Goal: Find specific page/section: Find specific page/section

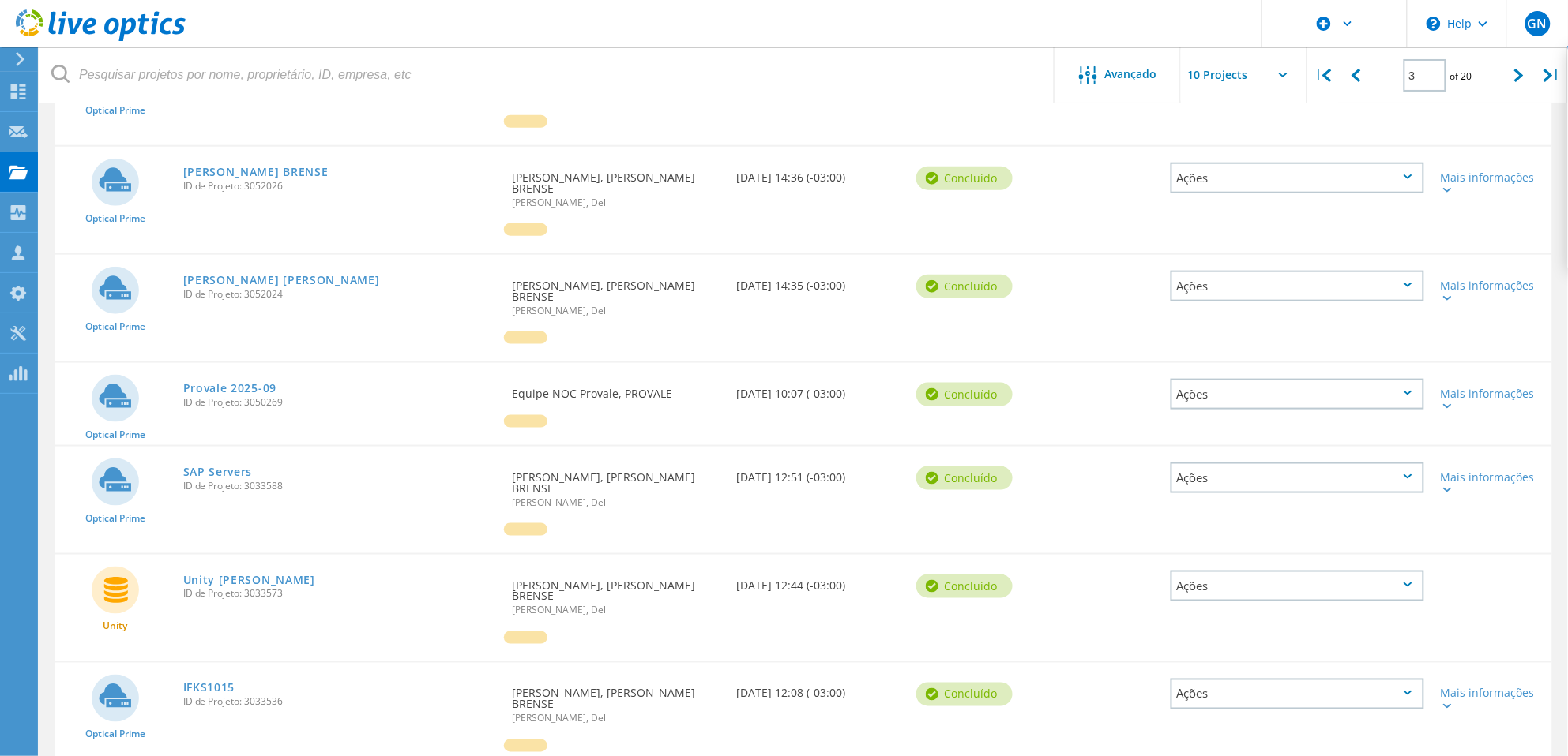
scroll to position [540, 0]
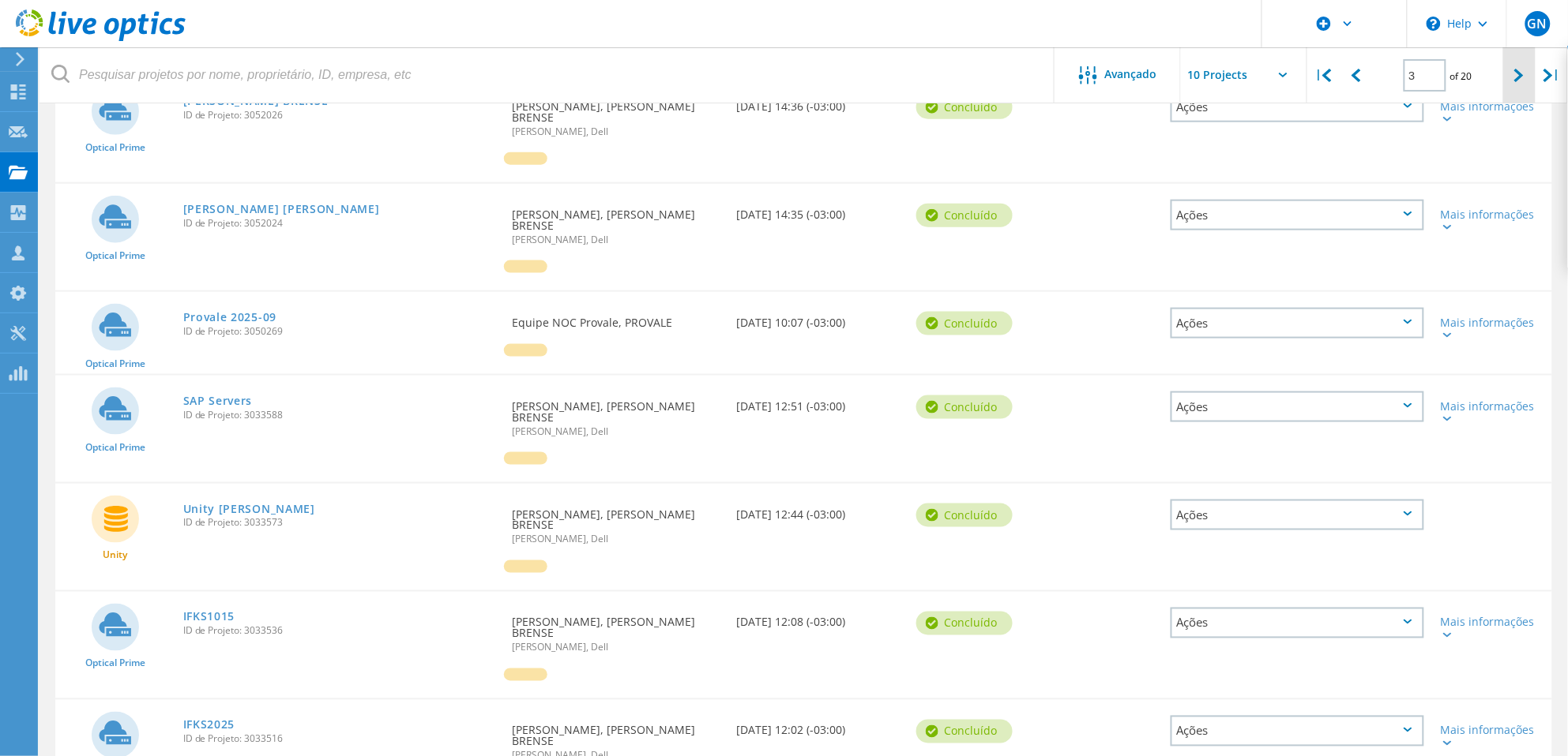
click at [1517, 73] on icon at bounding box center [1519, 75] width 9 height 13
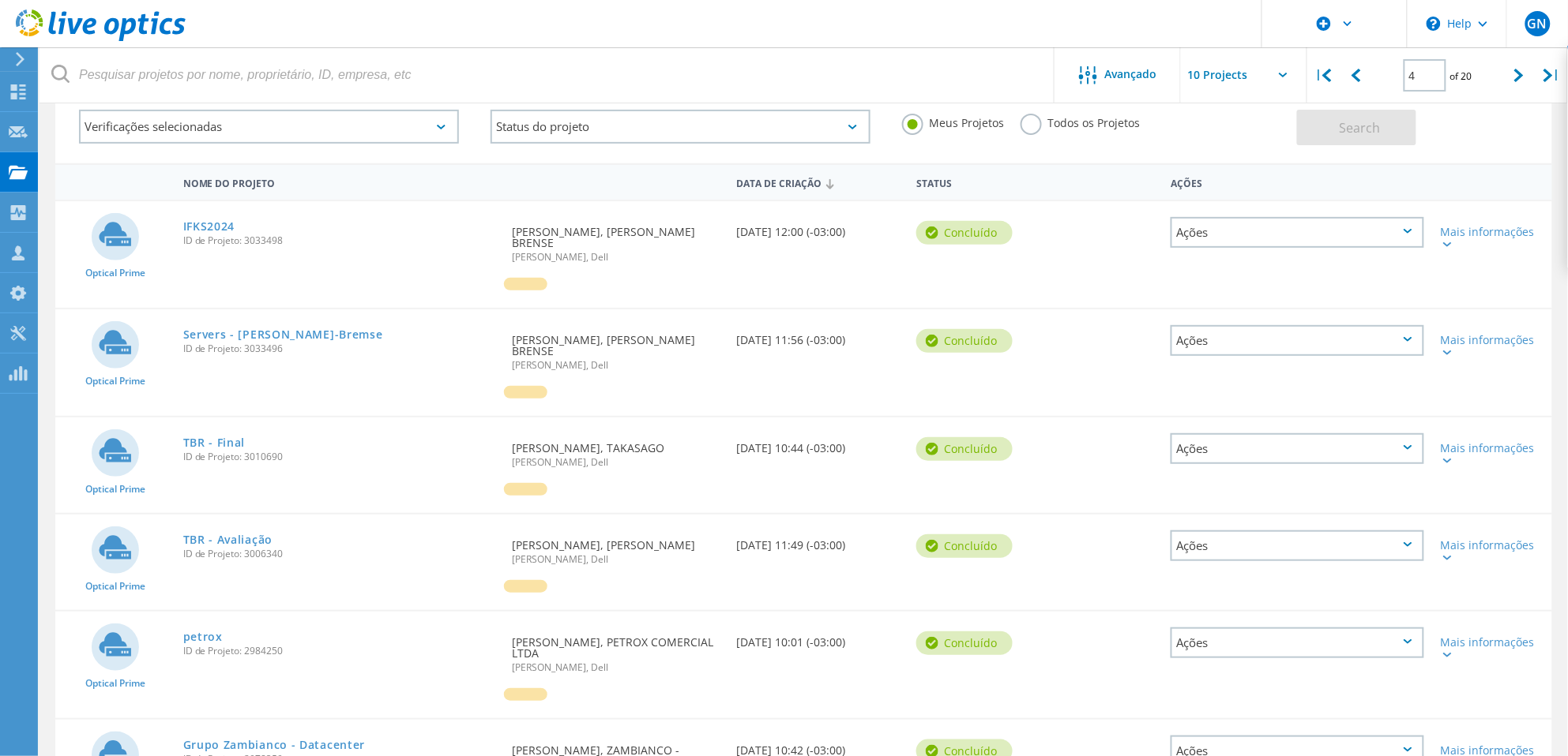
scroll to position [81, 0]
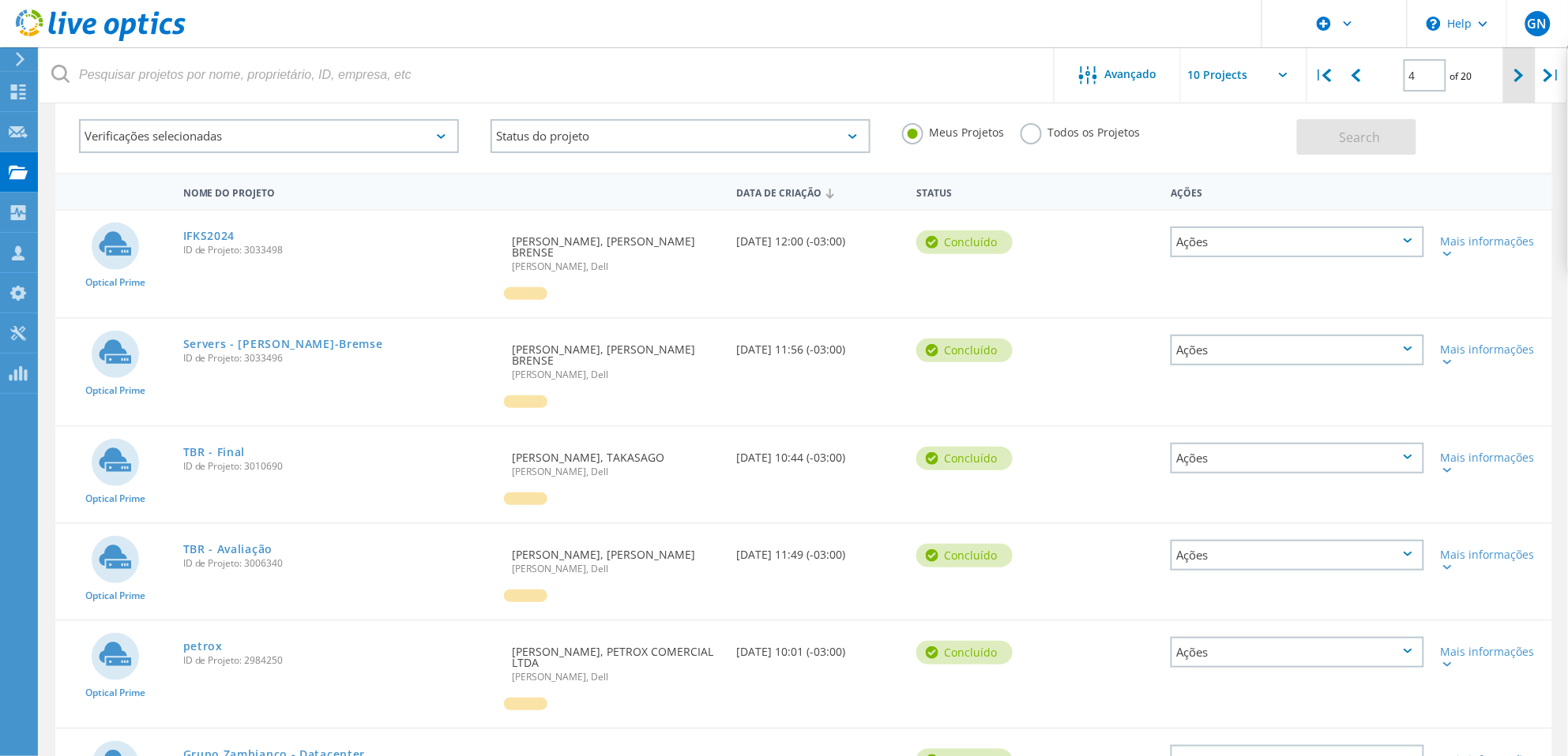
click at [1510, 74] on div at bounding box center [1519, 75] width 32 height 56
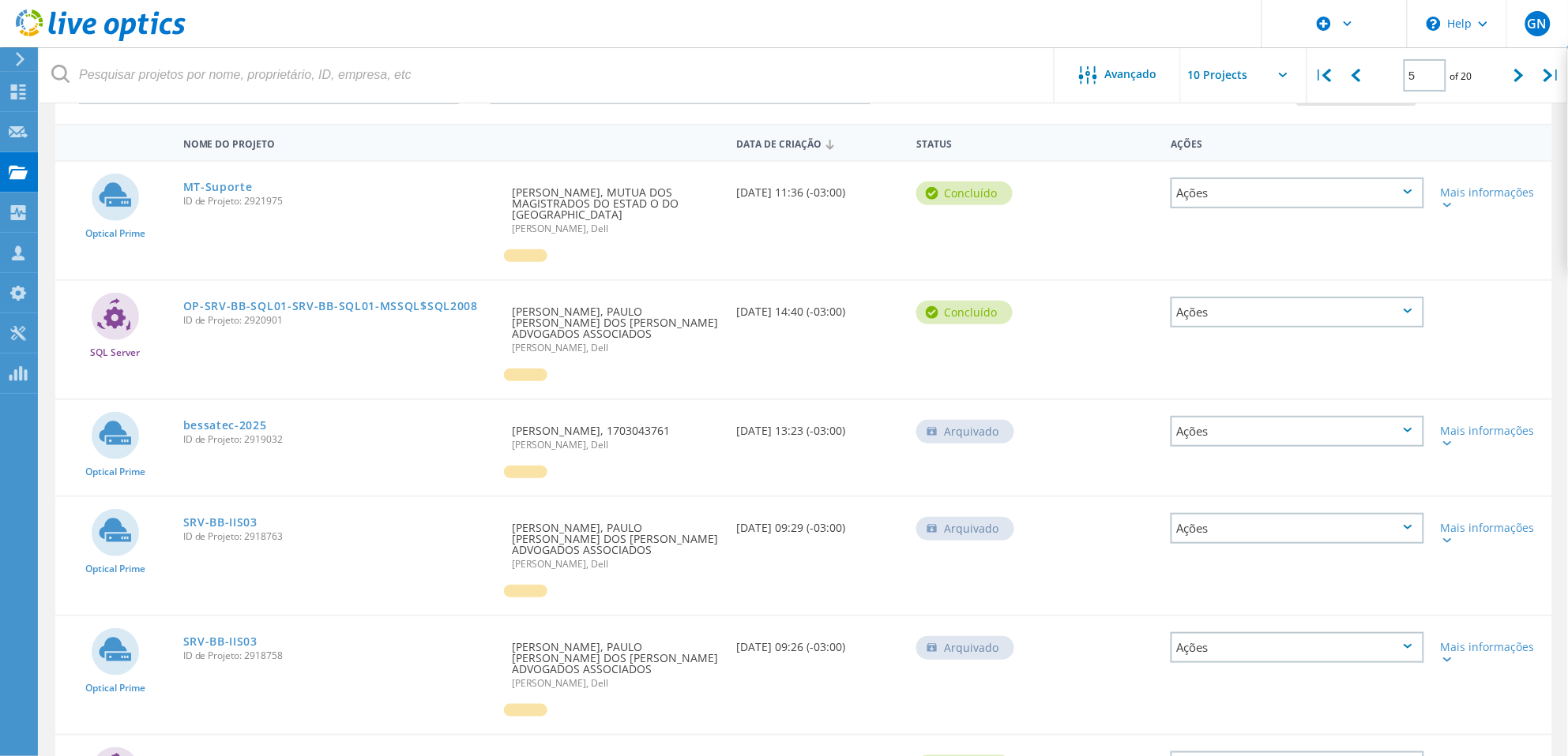
scroll to position [0, 0]
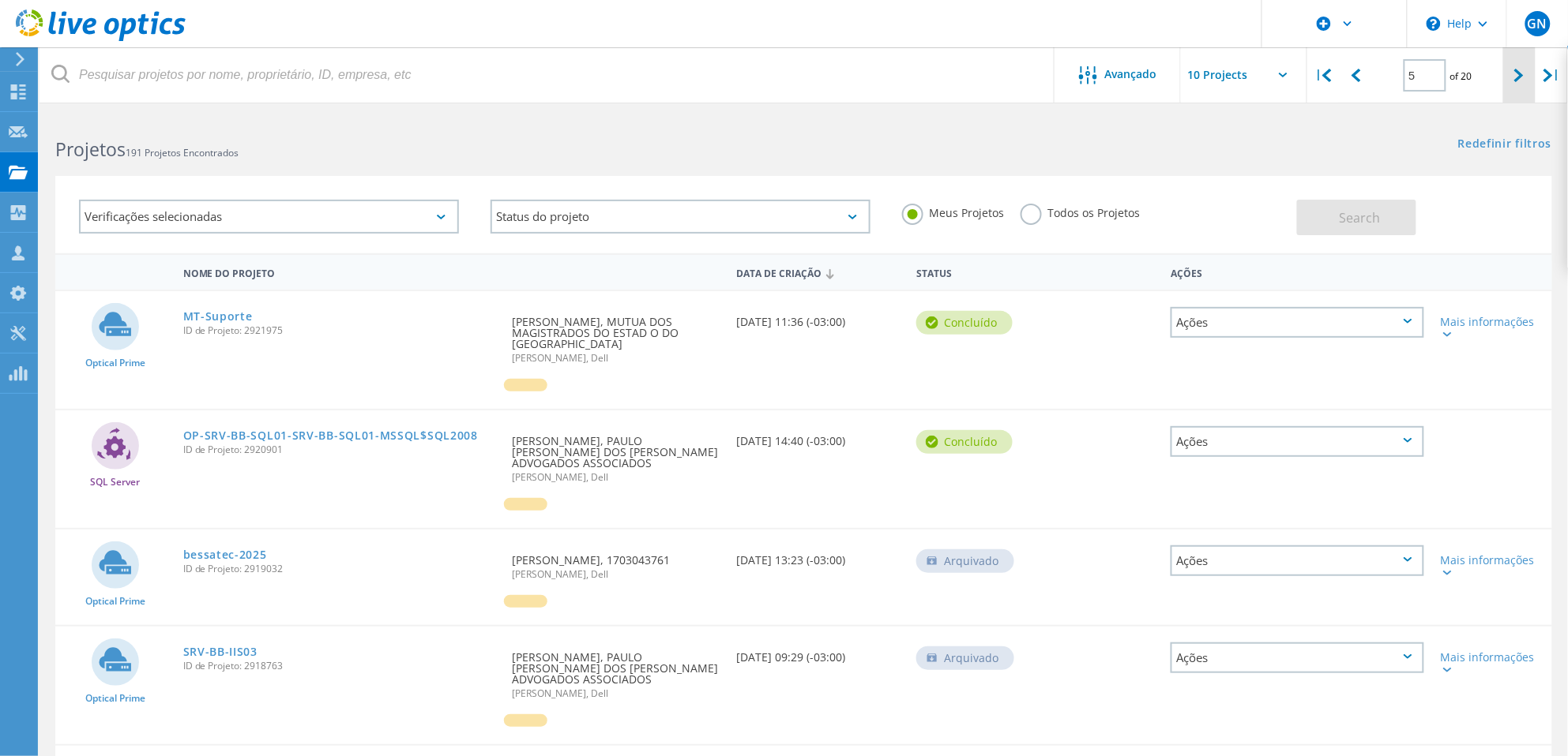
click at [1520, 77] on icon at bounding box center [1519, 75] width 9 height 13
type input "6"
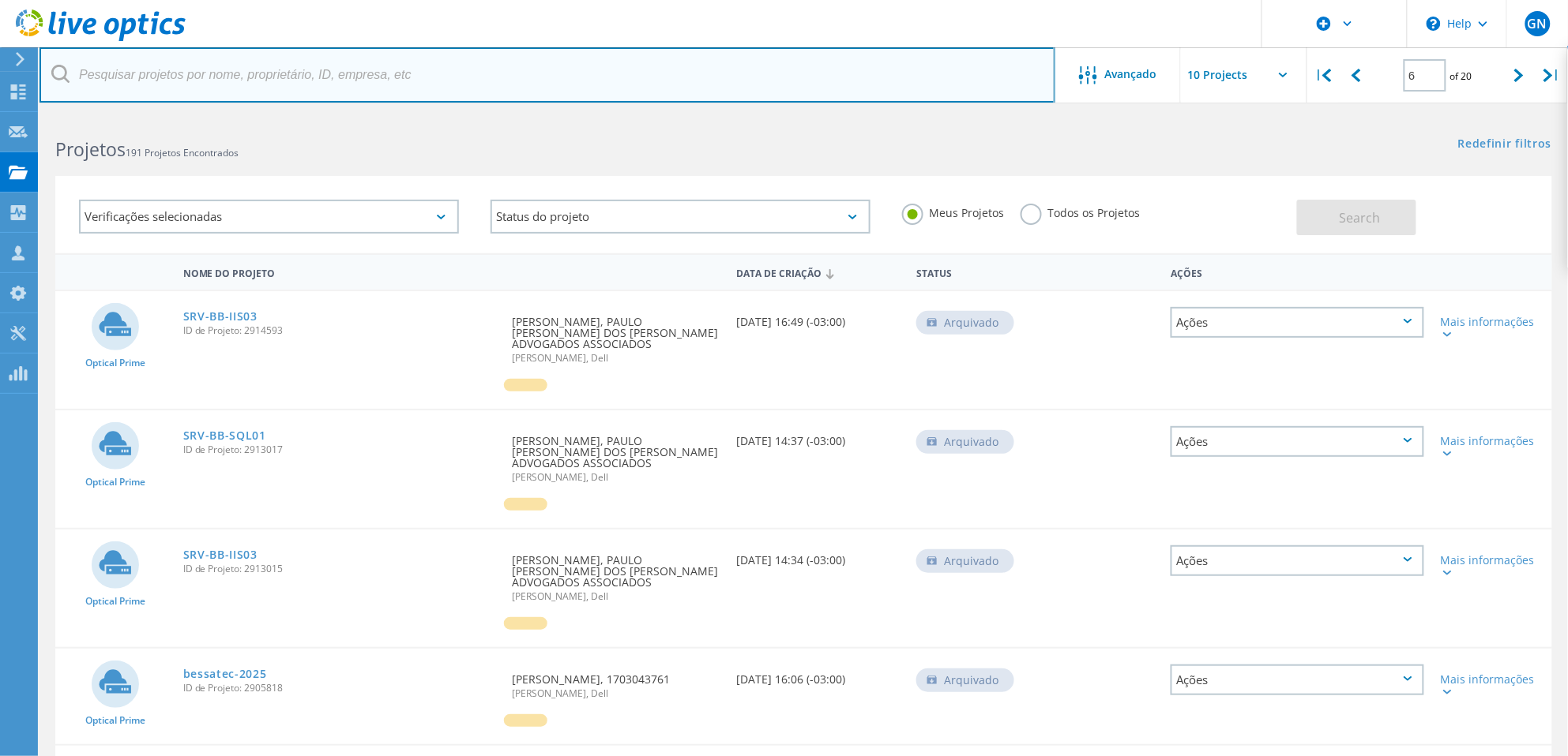
click at [243, 77] on input "text" at bounding box center [547, 75] width 1016 height 55
type input "poliedro"
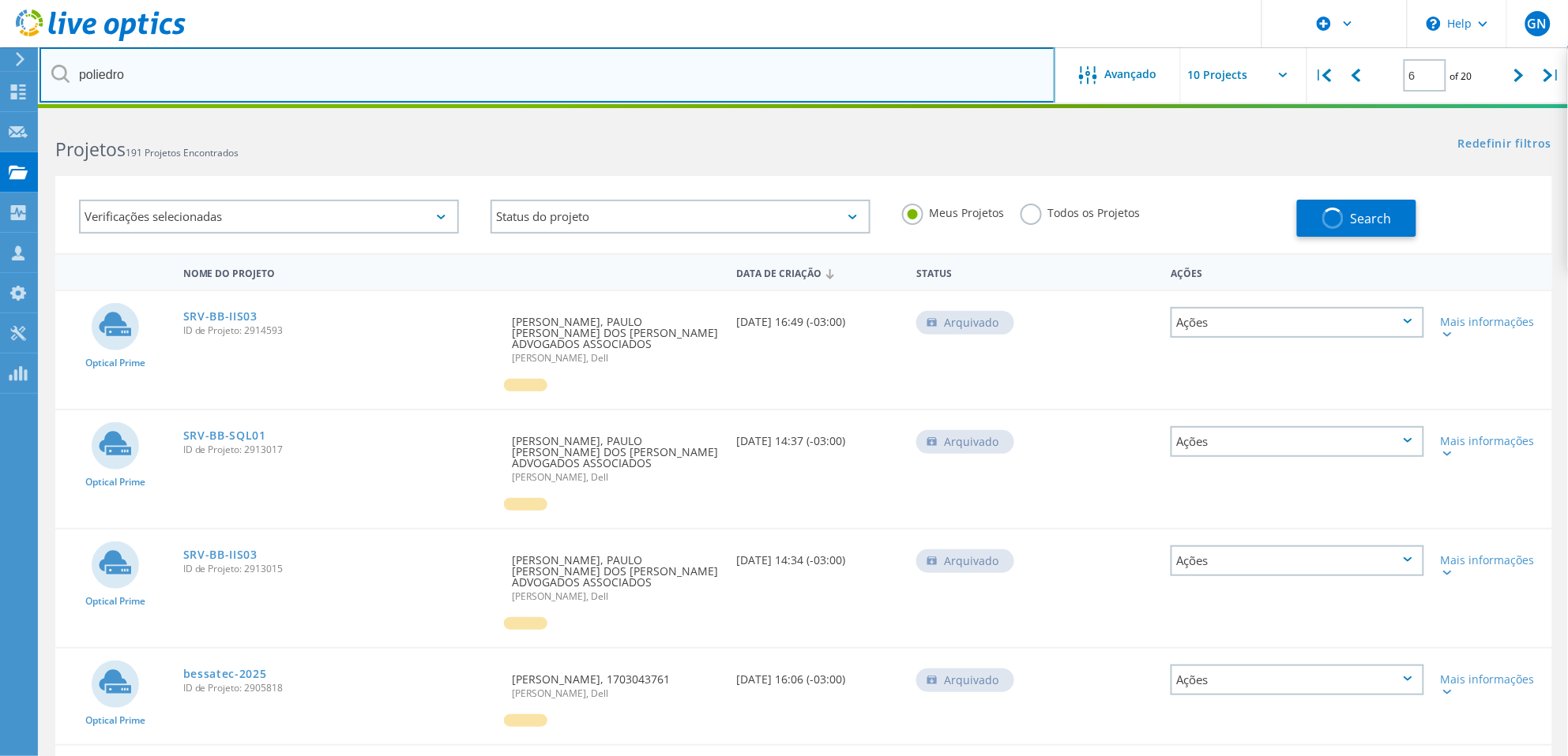
type input "1"
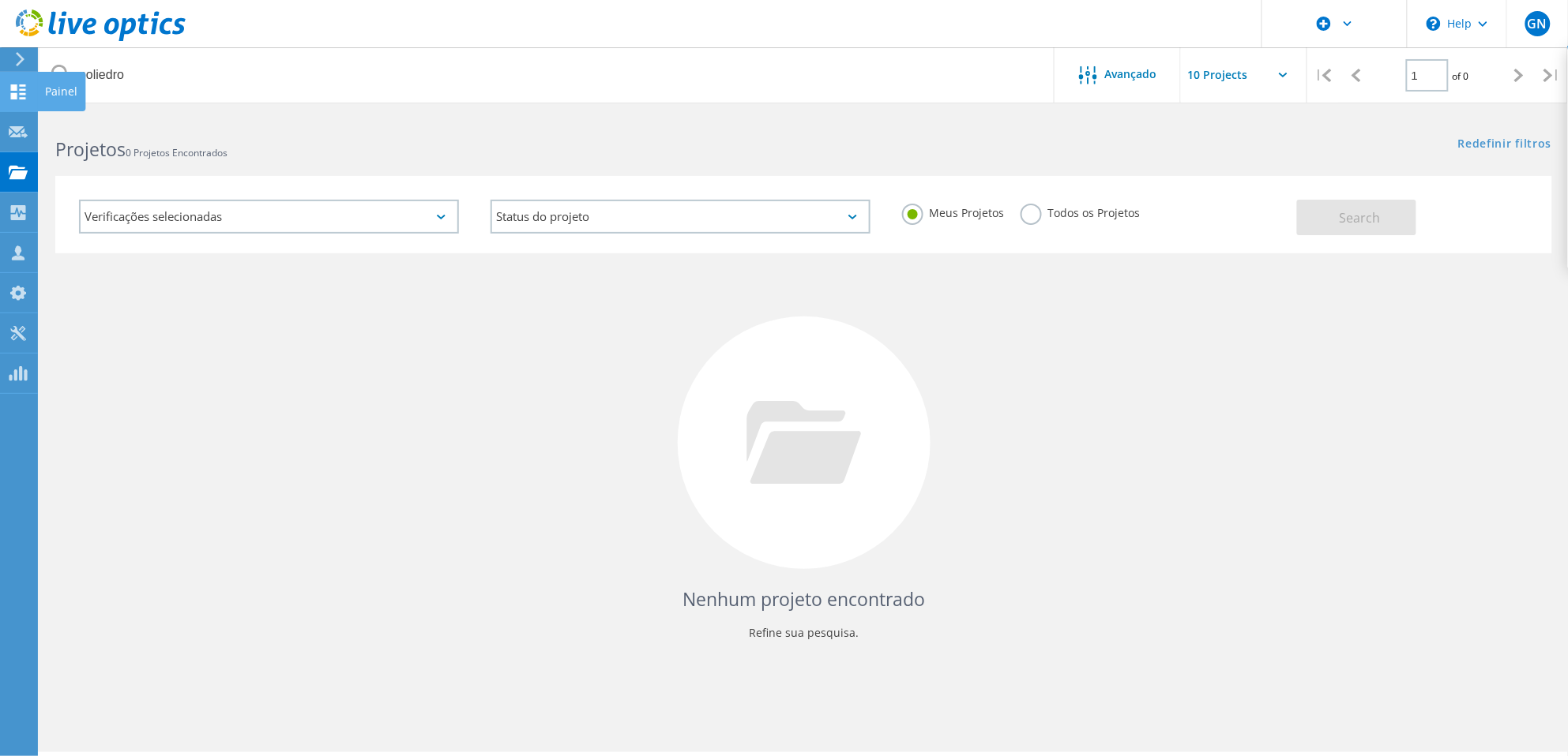
click at [16, 96] on use at bounding box center [18, 92] width 15 height 15
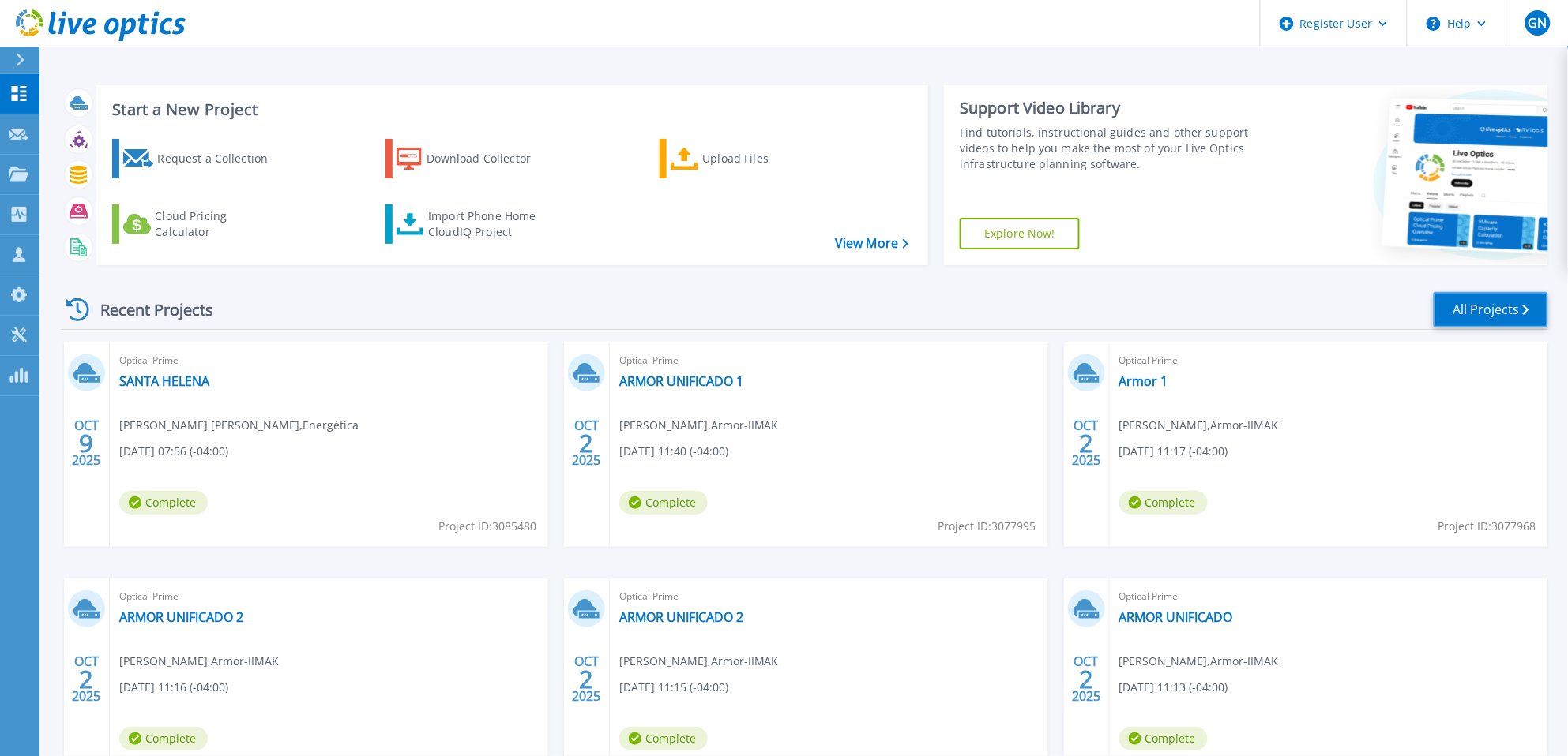
click at [1483, 310] on link "All Projects" at bounding box center [1490, 309] width 115 height 36
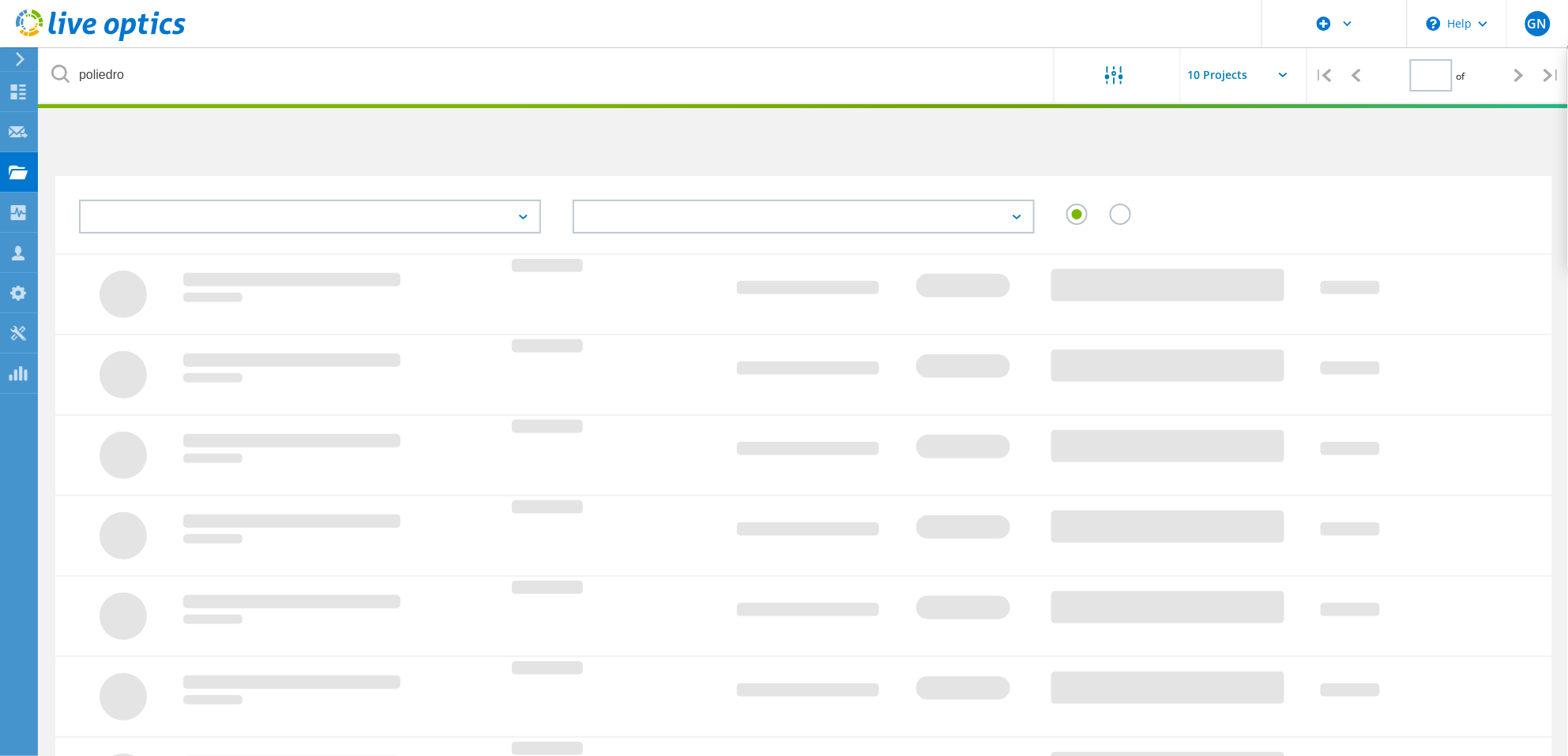
type input "1"
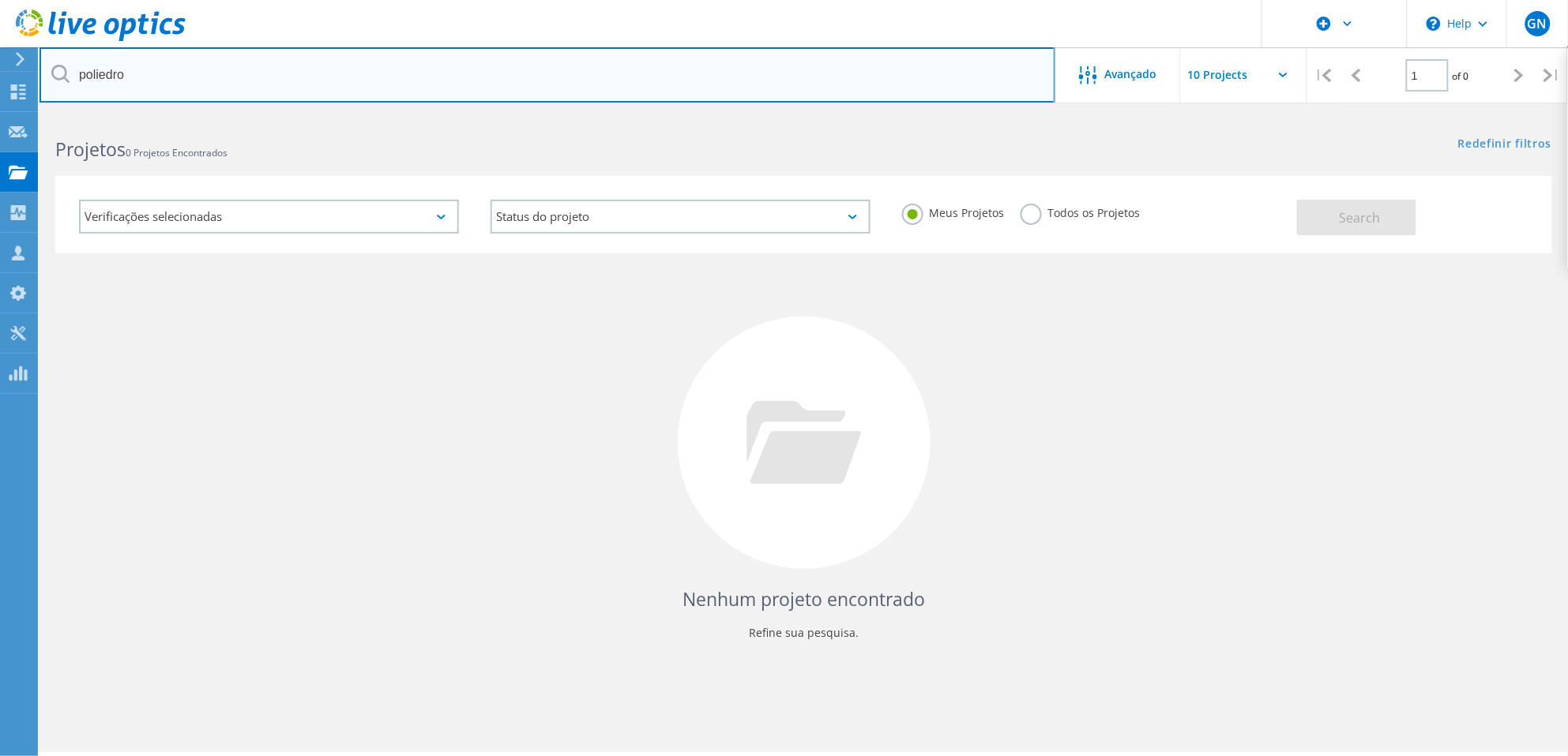
click at [110, 84] on input "poliedro" at bounding box center [547, 75] width 1016 height 55
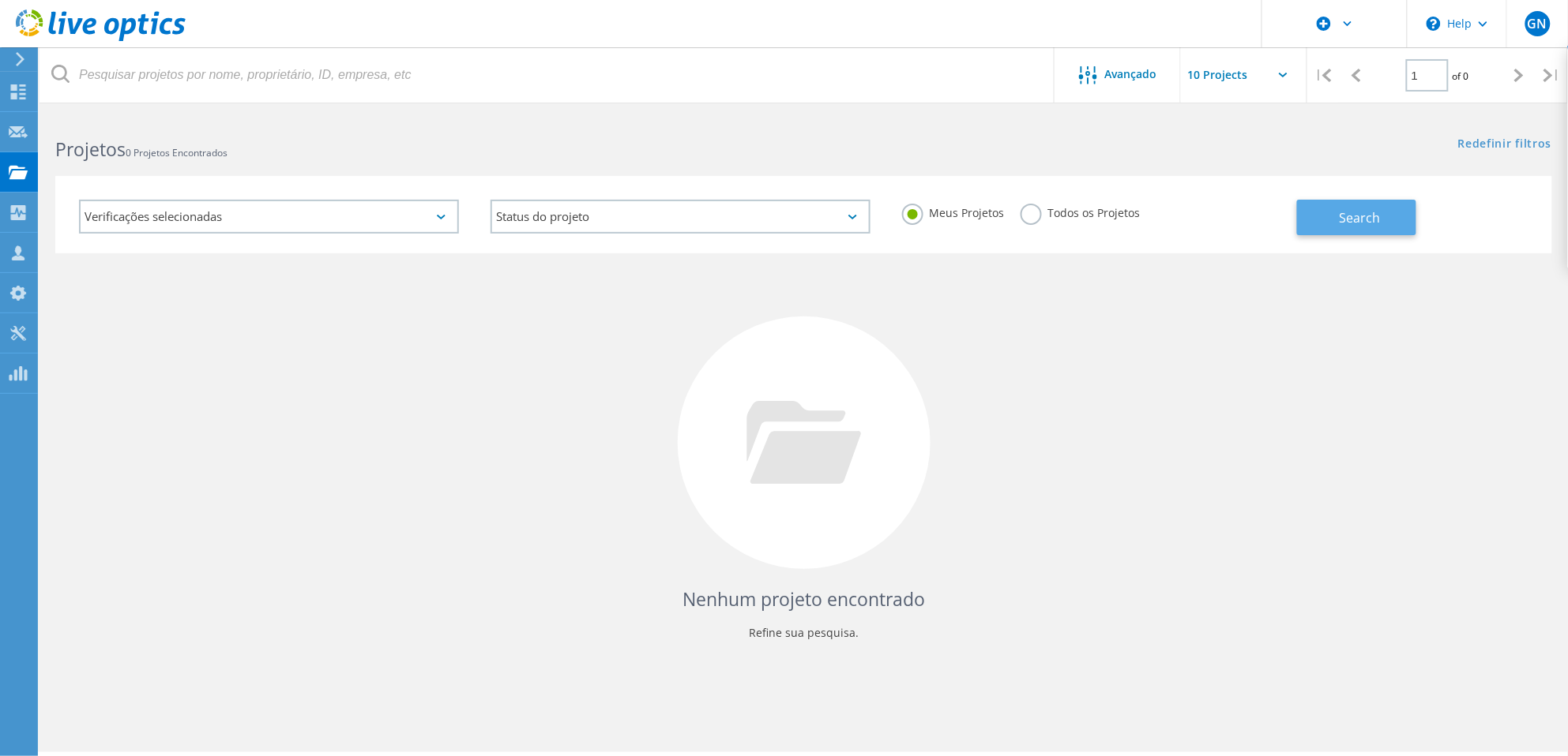
click at [1358, 220] on span "Search" at bounding box center [1360, 218] width 41 height 17
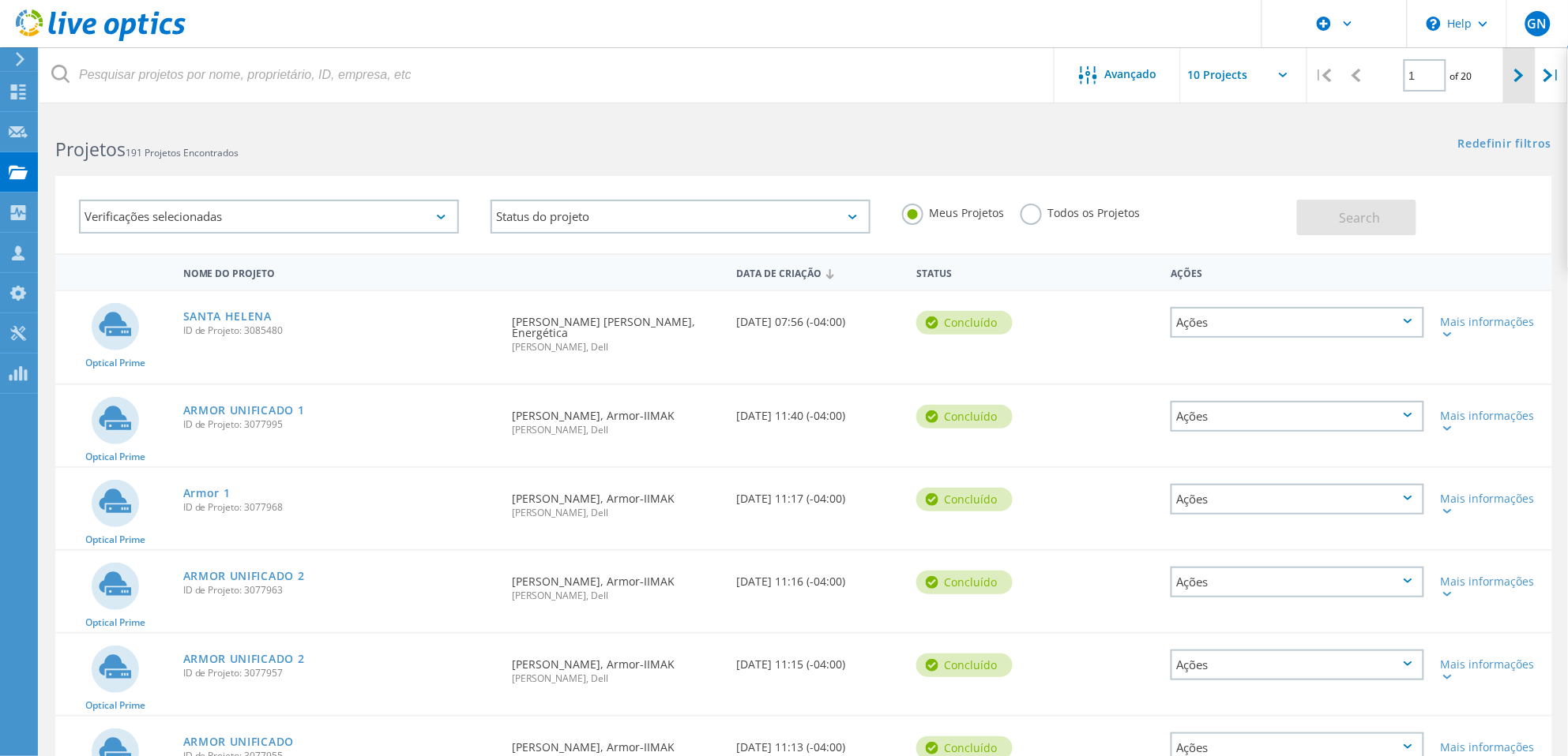
click at [1522, 78] on icon at bounding box center [1519, 75] width 9 height 13
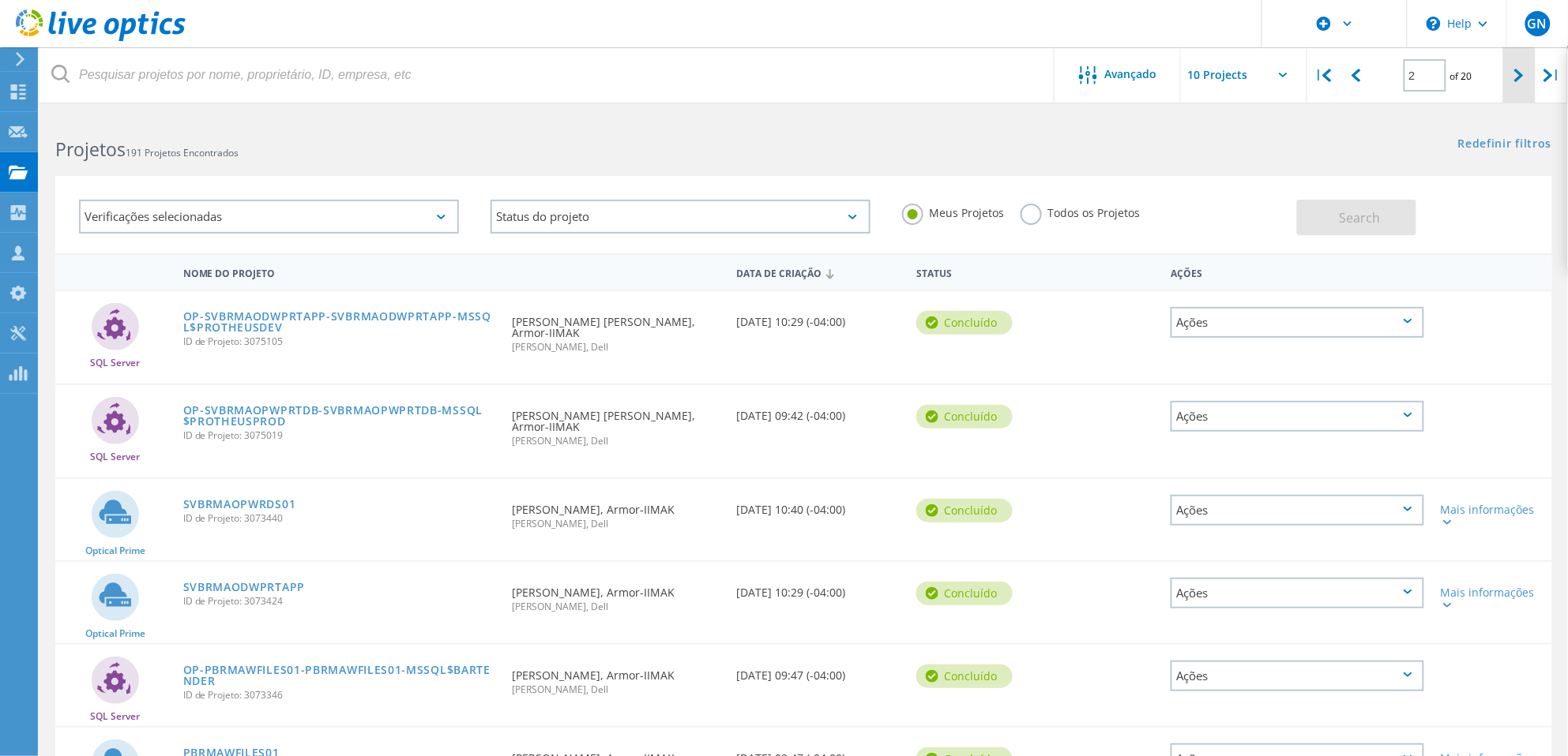
click at [1515, 73] on icon at bounding box center [1519, 75] width 9 height 13
type input "3"
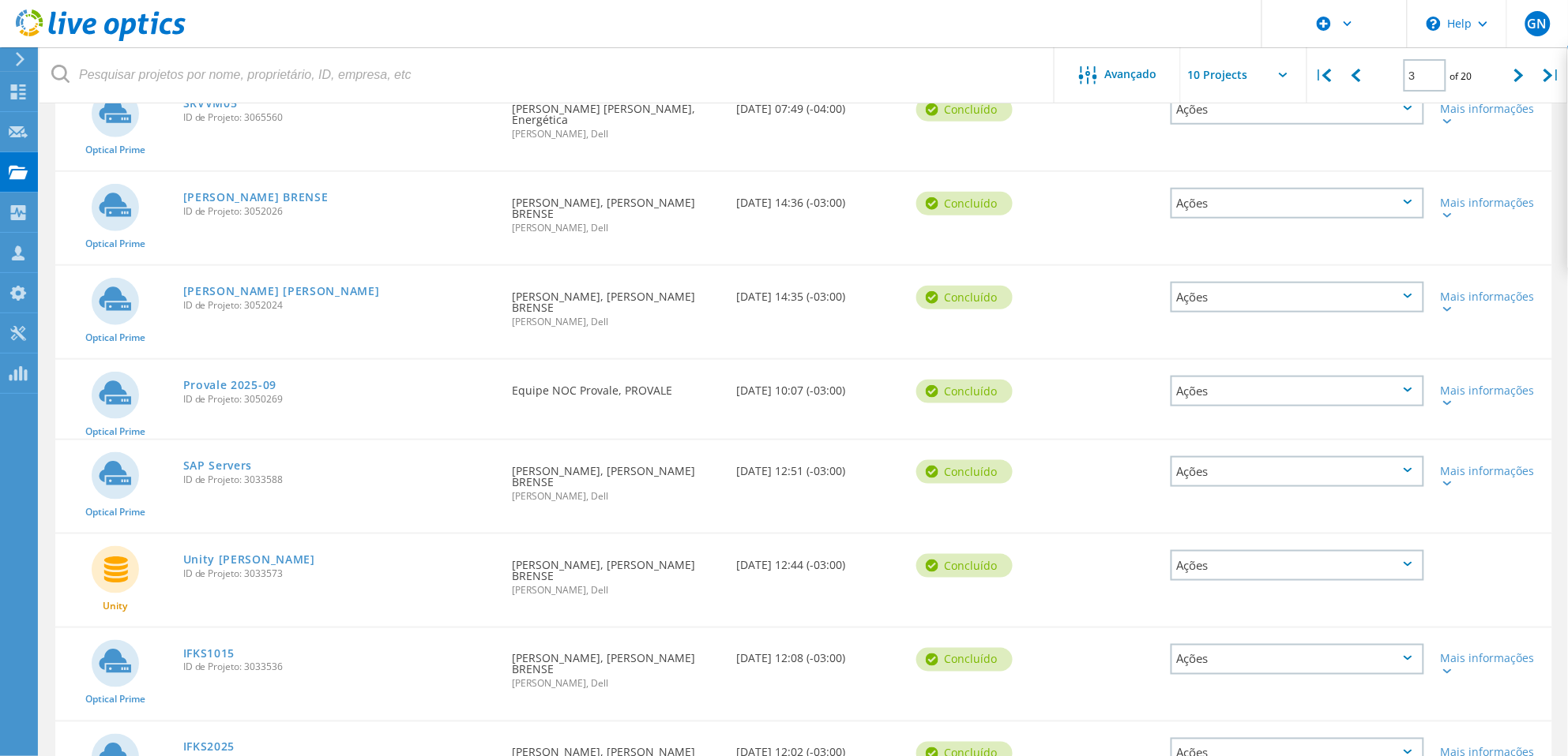
scroll to position [412, 0]
